Goal: Use online tool/utility: Utilize a website feature to perform a specific function

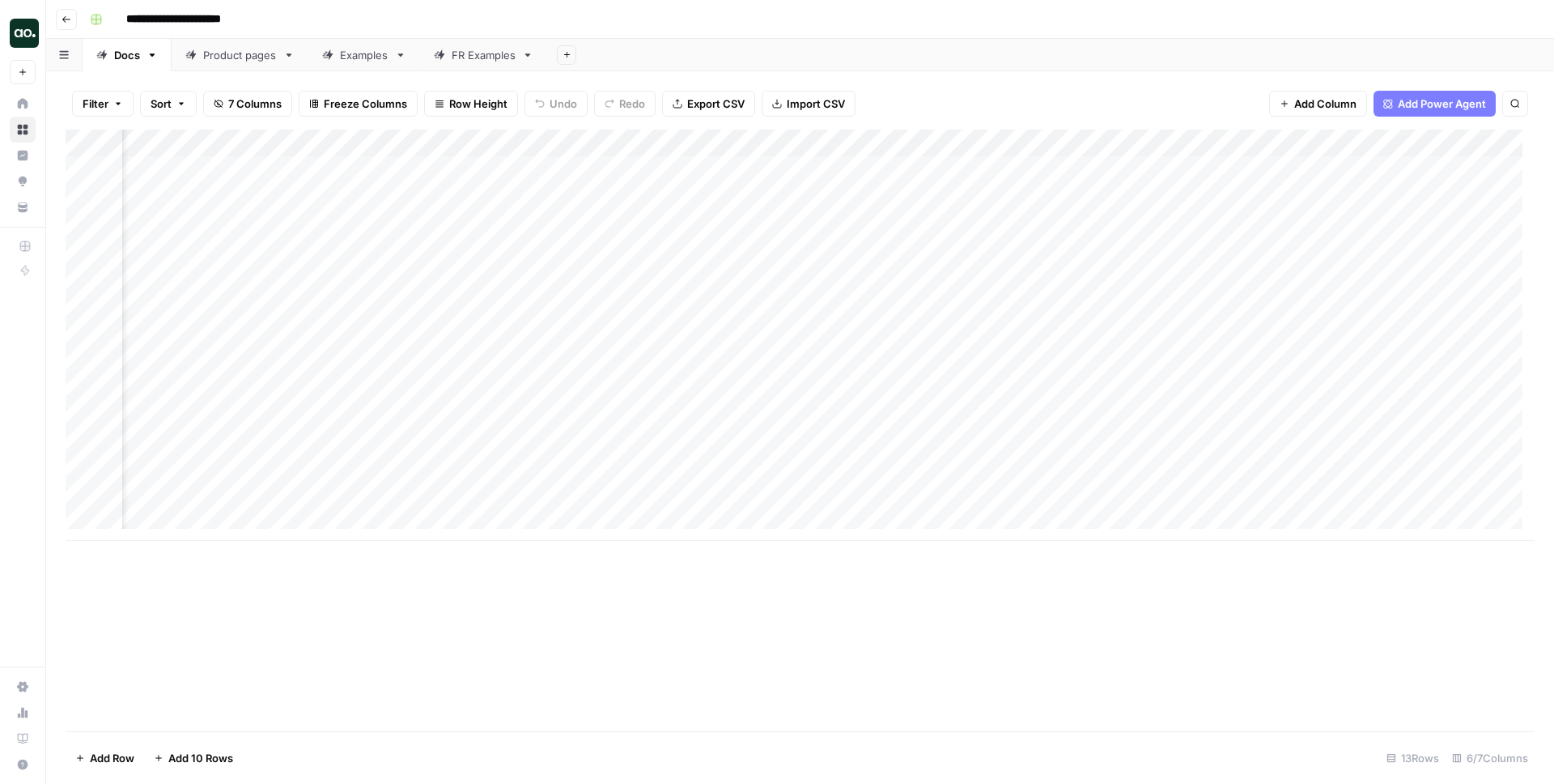
scroll to position [0, 130]
click at [1204, 142] on div "Add Column" at bounding box center [799, 335] width 1469 height 411
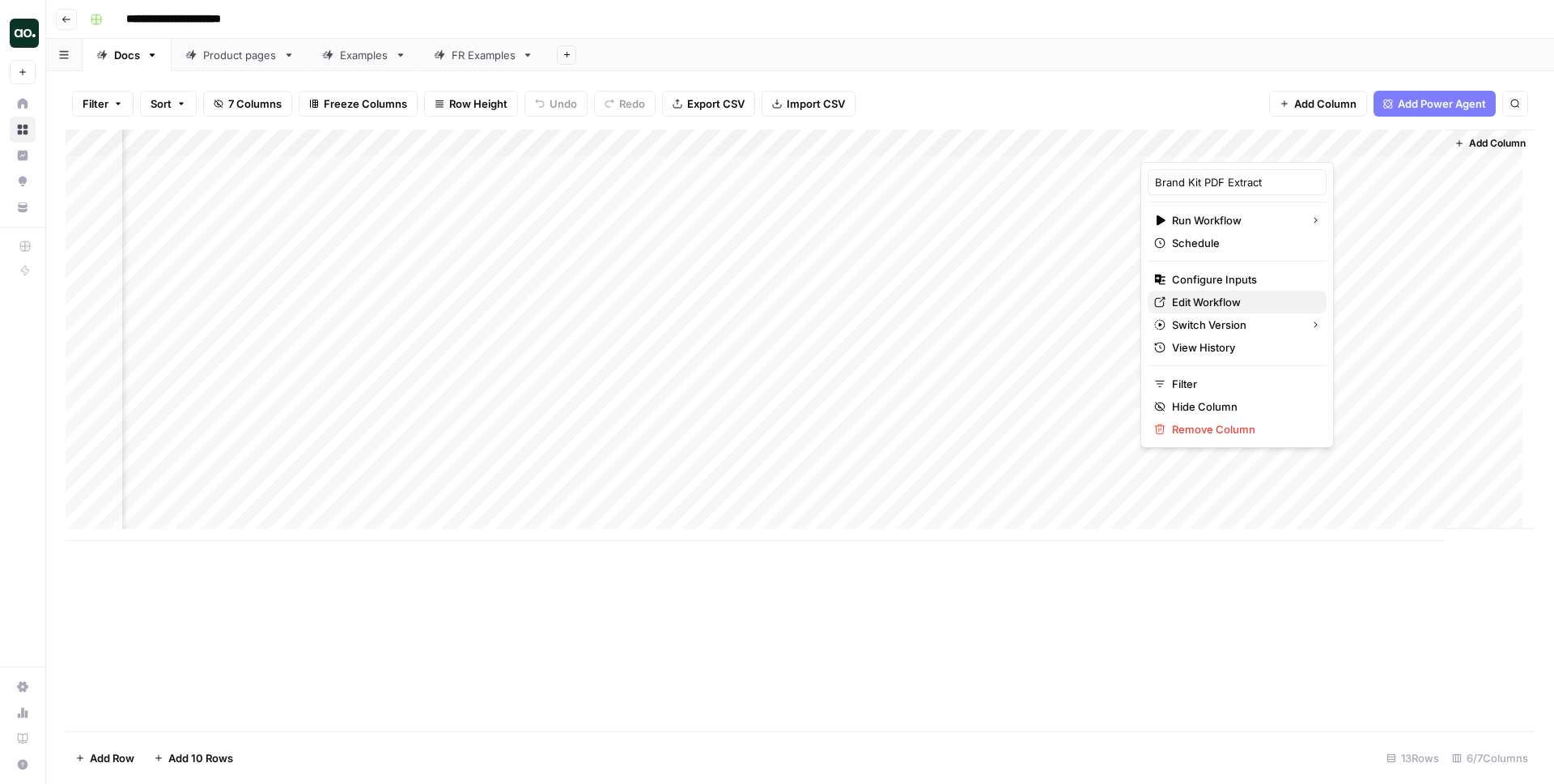
click at [1203, 300] on span "Edit Workflow" at bounding box center [1243, 301] width 142 height 16
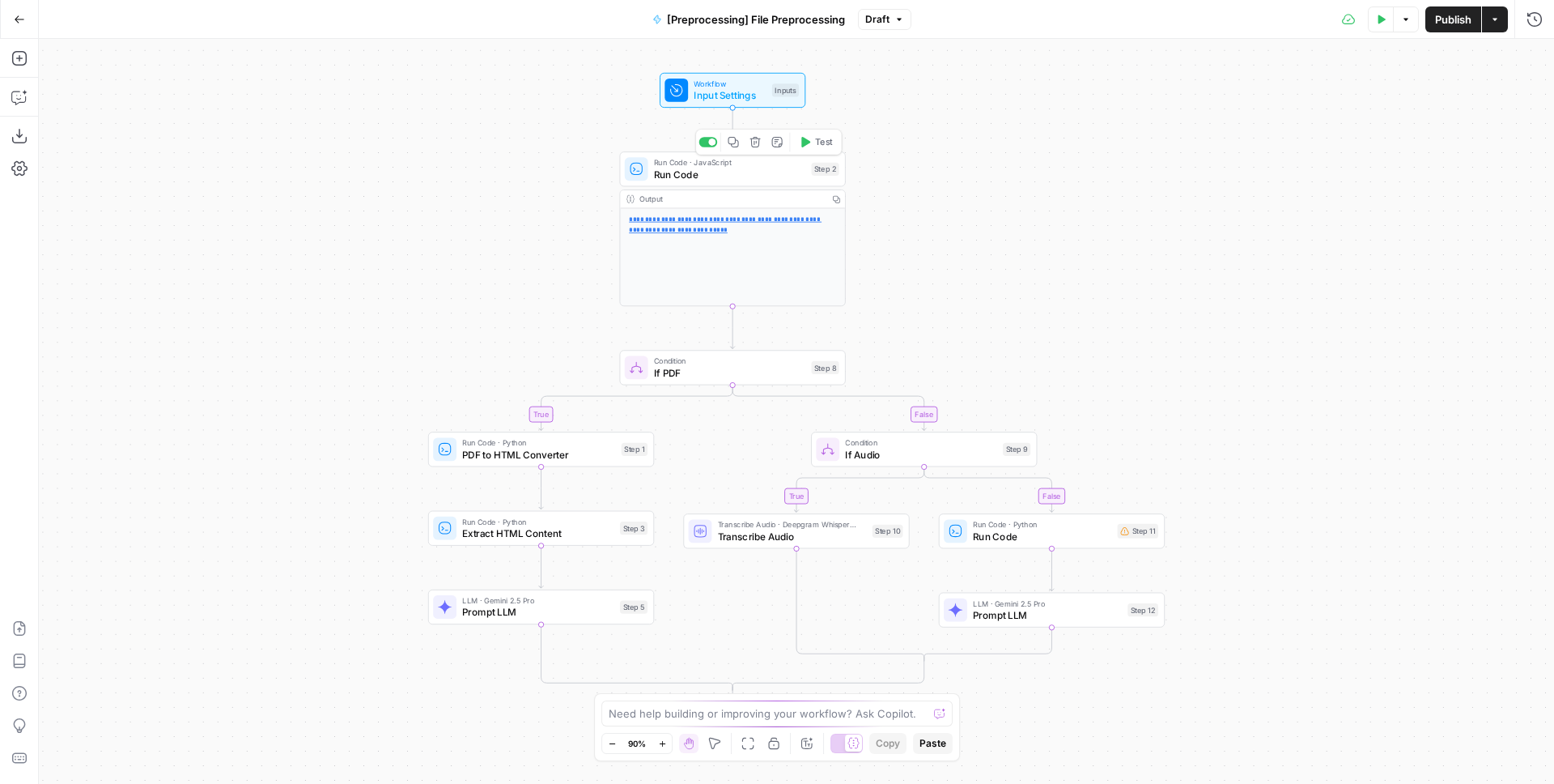
click at [776, 181] on div "Run Code · JavaScript Run Code Step 2 Copy step Delete step Add Note Test" at bounding box center [731, 168] width 226 height 35
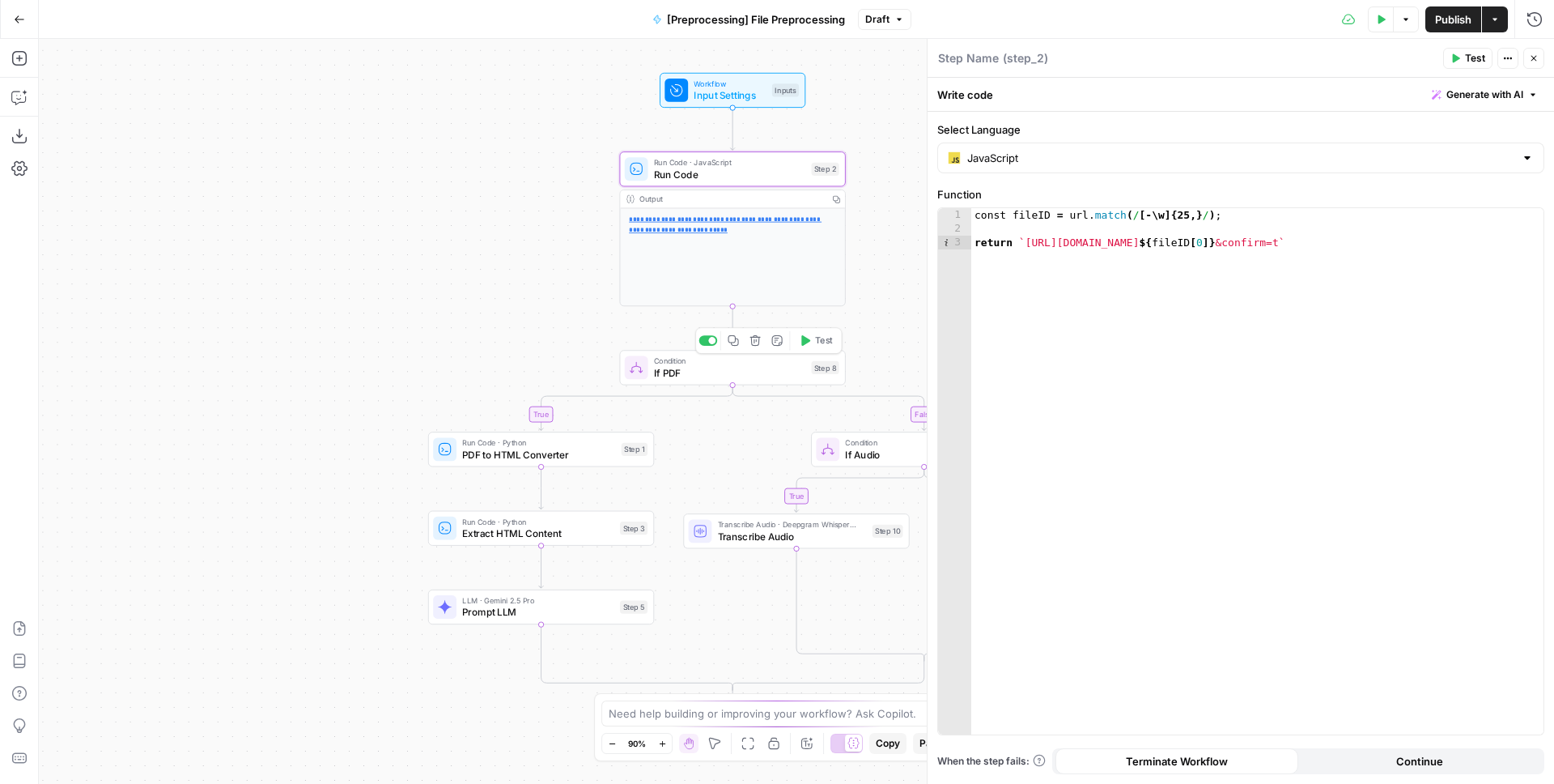
click at [742, 368] on span "If PDF" at bounding box center [729, 372] width 151 height 14
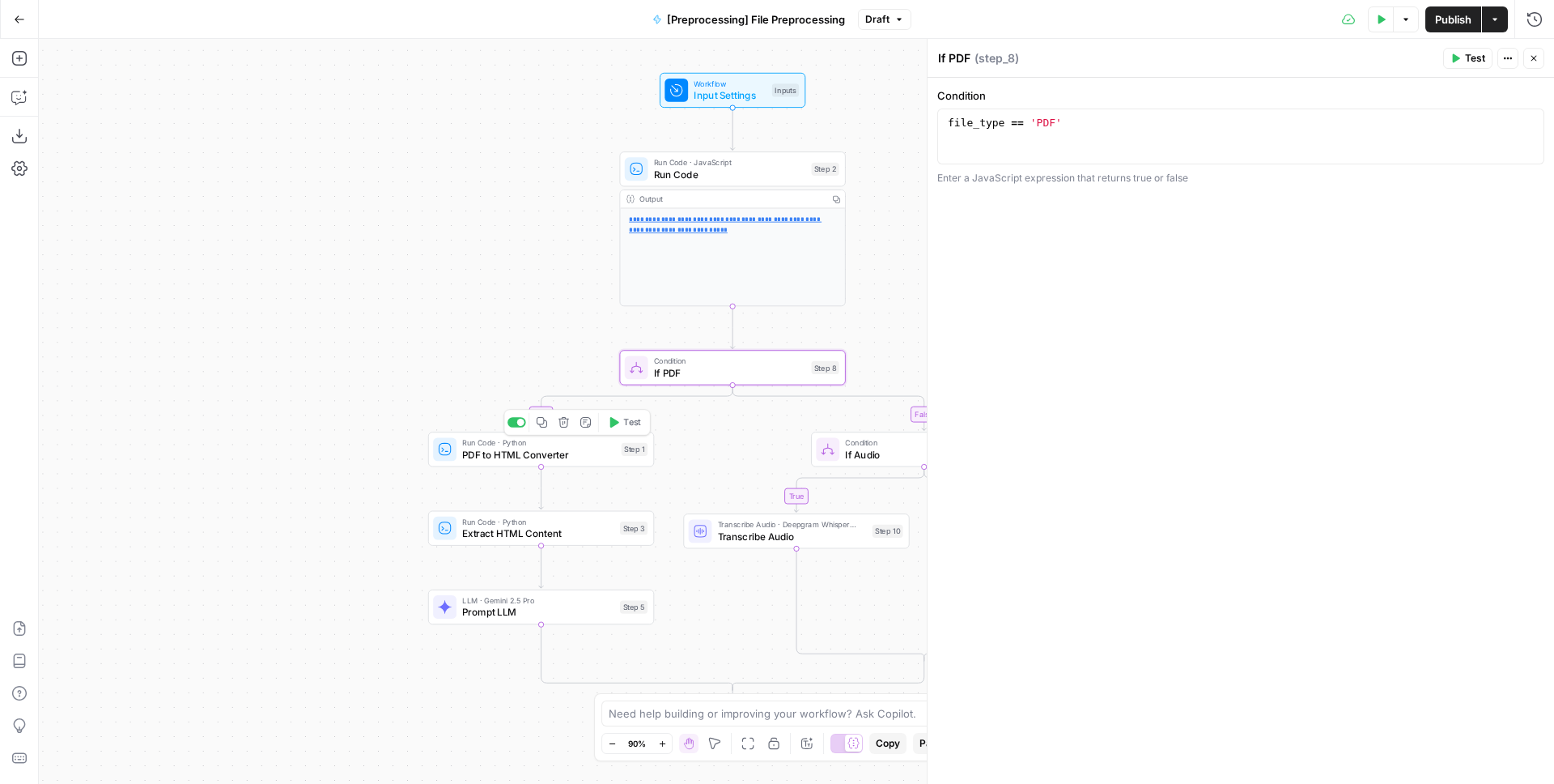
click at [526, 455] on span "PDF to HTML Converter" at bounding box center [539, 454] width 153 height 14
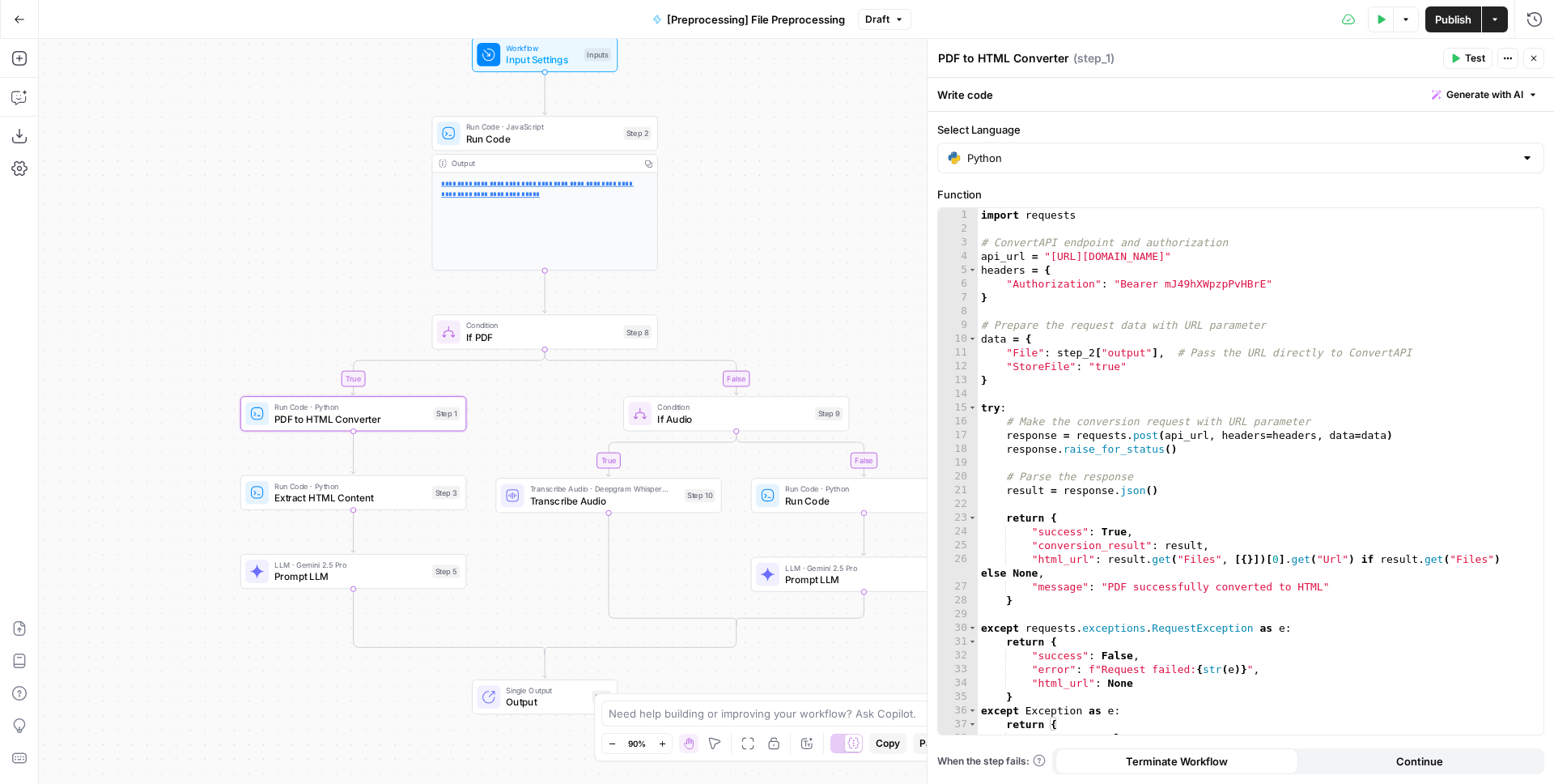
drag, startPoint x: 382, startPoint y: 300, endPoint x: 194, endPoint y: 265, distance: 191.2
click at [194, 265] on div "**********" at bounding box center [796, 410] width 1515 height 744
click at [318, 493] on span "Extract HTML Content" at bounding box center [350, 496] width 151 height 14
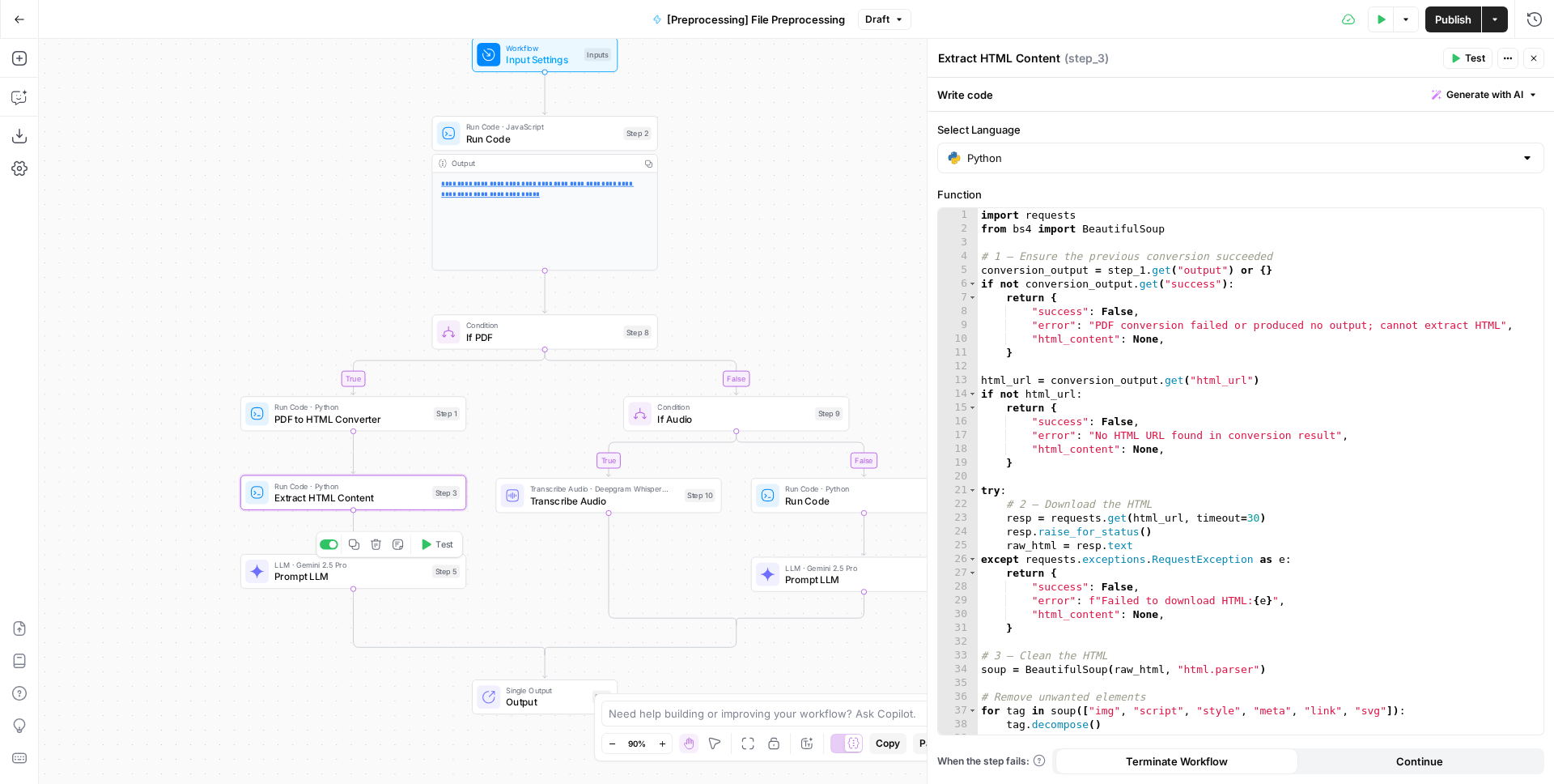
click at [318, 573] on span "Prompt LLM" at bounding box center [350, 575] width 151 height 14
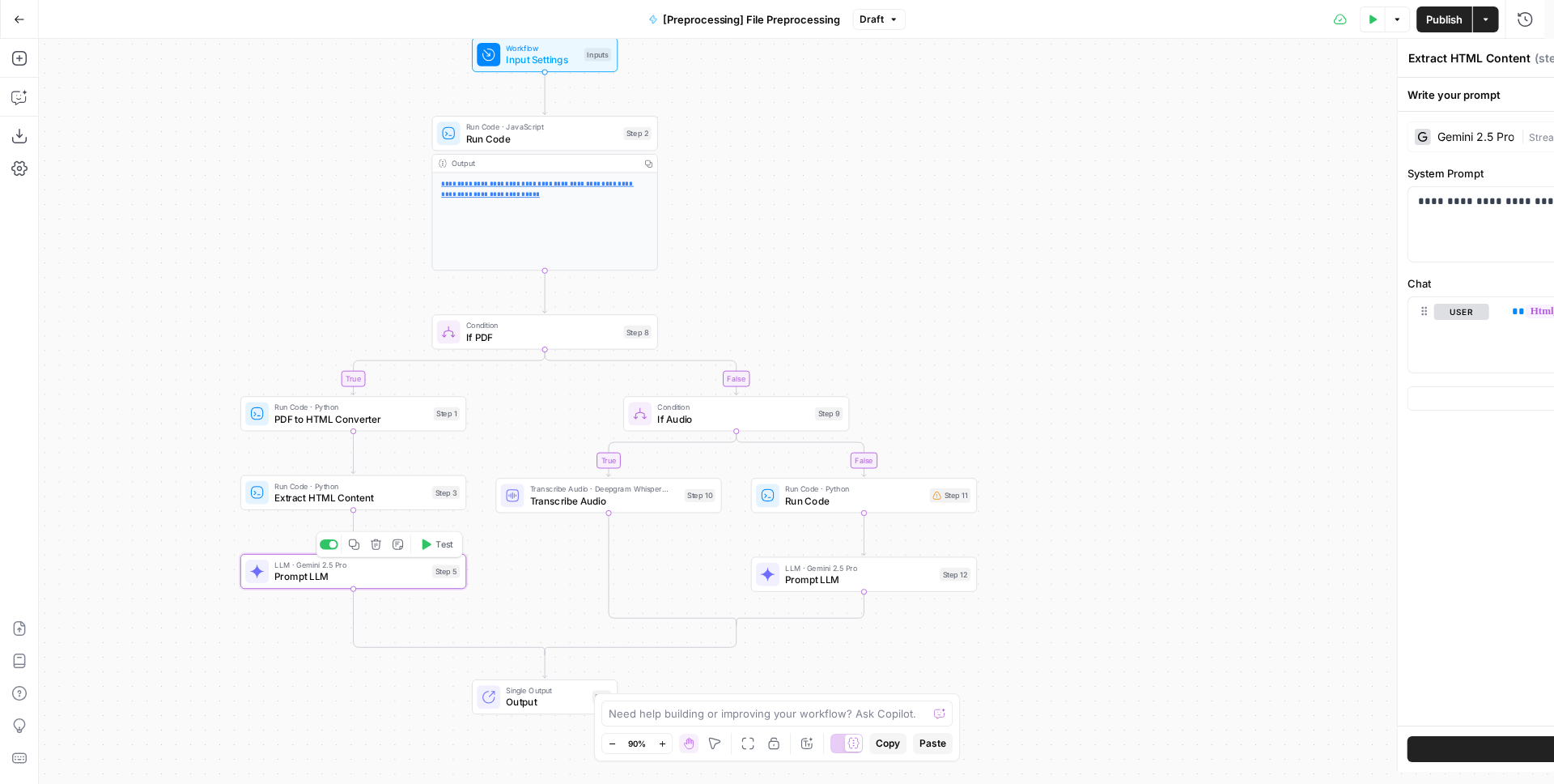
type textarea "Prompt LLM"
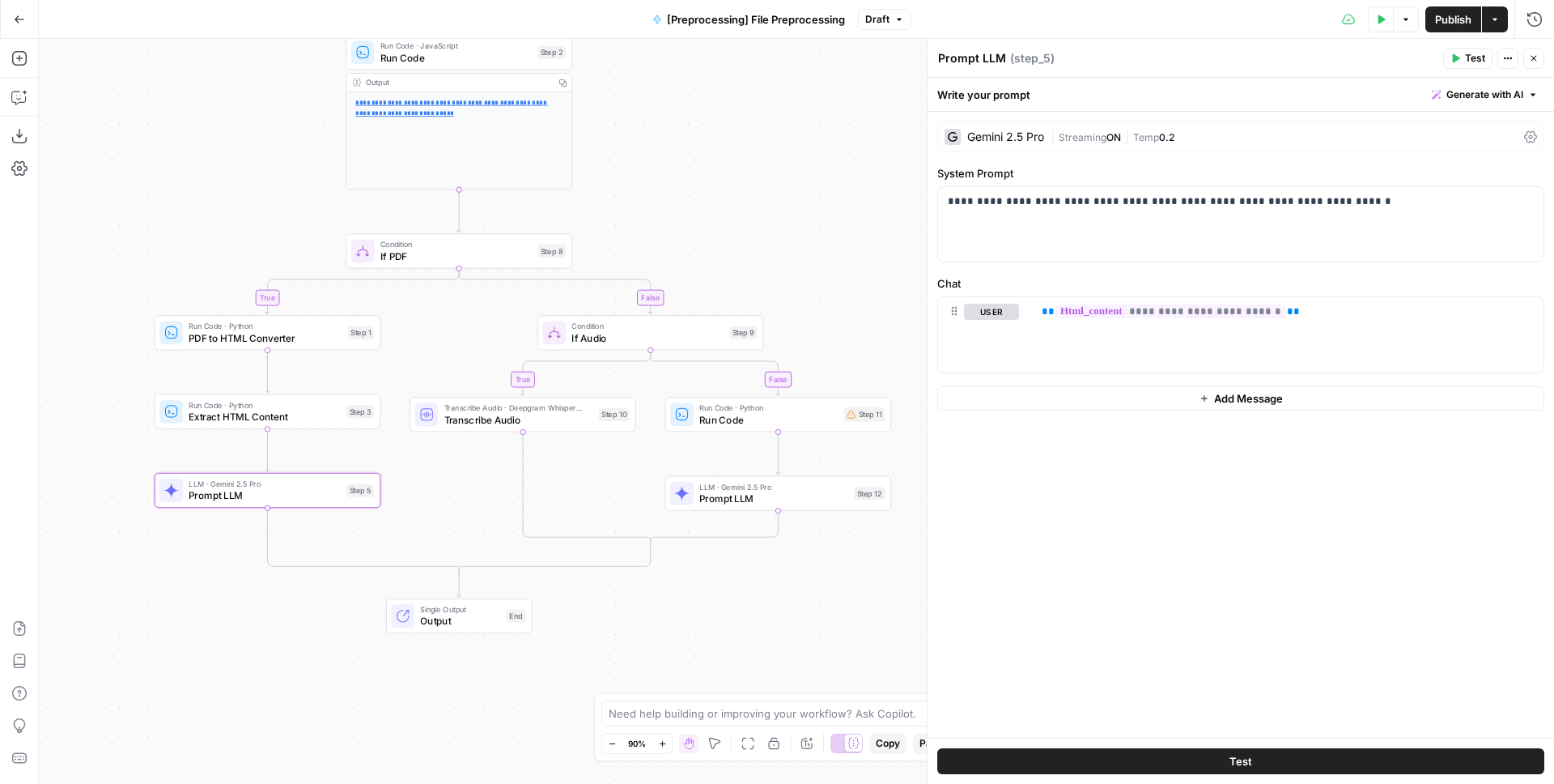
drag, startPoint x: 825, startPoint y: 209, endPoint x: 744, endPoint y: 144, distance: 103.9
click at [740, 130] on div "**********" at bounding box center [796, 410] width 1515 height 744
click at [740, 488] on span "LLM · Gemini 2.5 Pro" at bounding box center [775, 488] width 149 height 11
